Goal: Find specific page/section: Find specific page/section

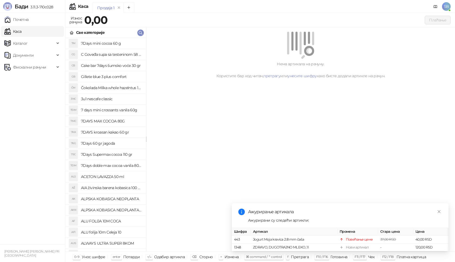
click at [20, 31] on link "Каса" at bounding box center [12, 31] width 17 height 11
click at [22, 20] on link "Почетна" at bounding box center [16, 19] width 24 height 11
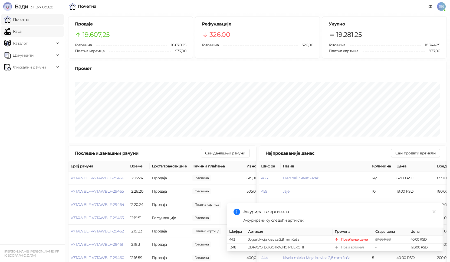
click at [21, 35] on link "Каса" at bounding box center [12, 31] width 17 height 11
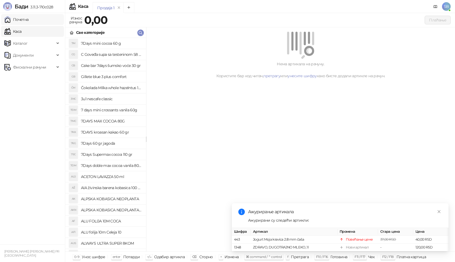
click at [29, 22] on link "Почетна" at bounding box center [16, 19] width 24 height 11
